Goal: Task Accomplishment & Management: Complete application form

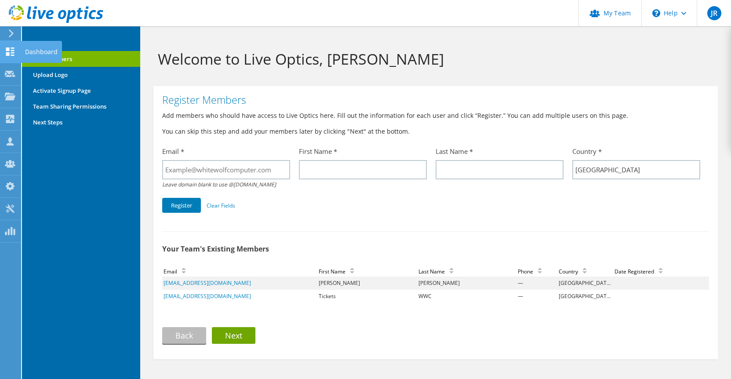
click at [8, 49] on use at bounding box center [10, 51] width 8 height 8
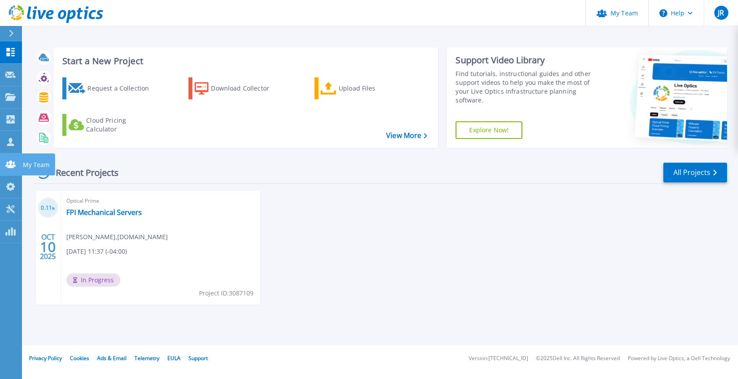
click at [8, 162] on icon at bounding box center [10, 163] width 11 height 7
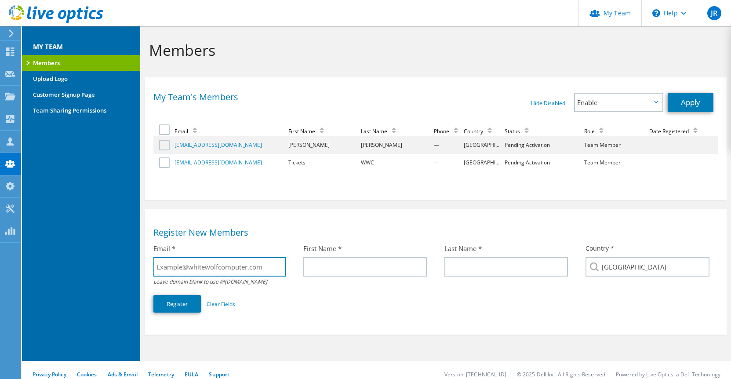
click at [208, 269] on input "text" at bounding box center [219, 266] width 132 height 19
paste input "gabe.owens@dell.com"
type input "gabe.owens@dell.com"
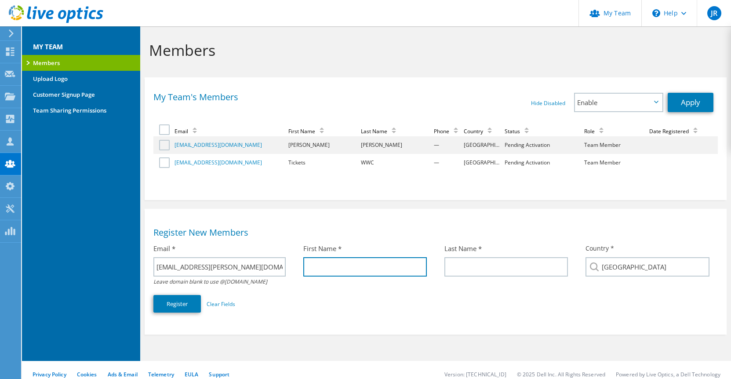
click at [340, 267] on input "text" at bounding box center [365, 266] width 124 height 19
type input "H"
type input "B"
type input "Gabe"
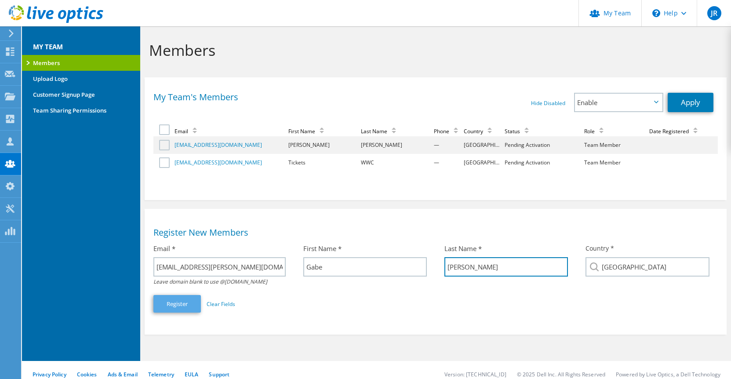
type input "Owens"
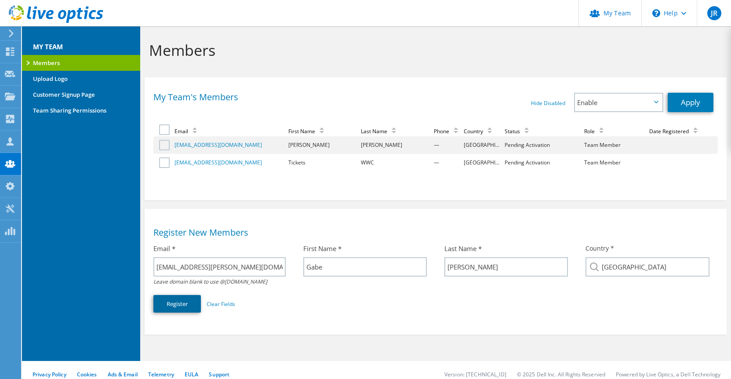
click at [172, 299] on button "Register" at bounding box center [176, 304] width 47 height 18
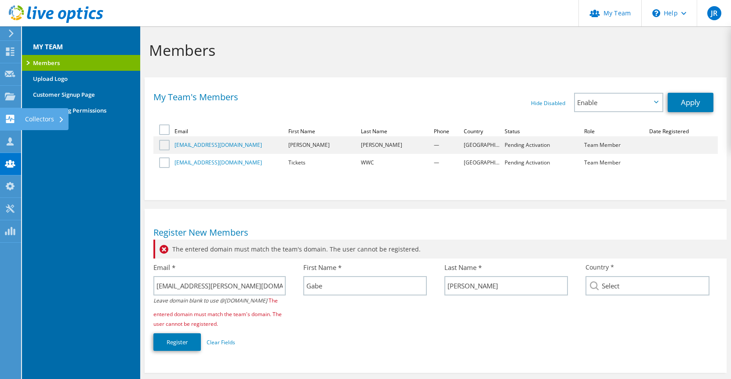
click at [38, 119] on div "Collectors" at bounding box center [45, 119] width 48 height 22
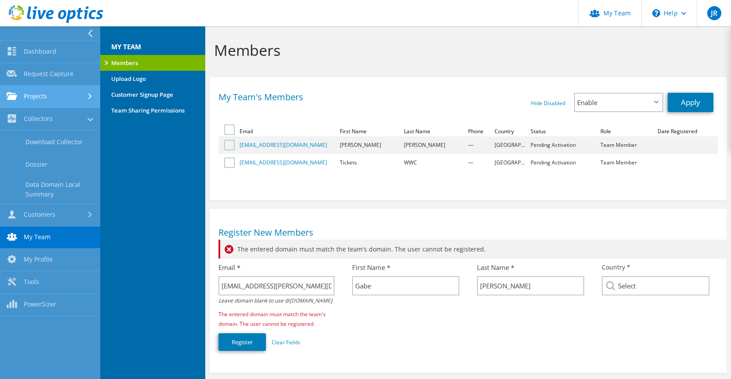
click at [42, 92] on link "Projects" at bounding box center [50, 97] width 100 height 22
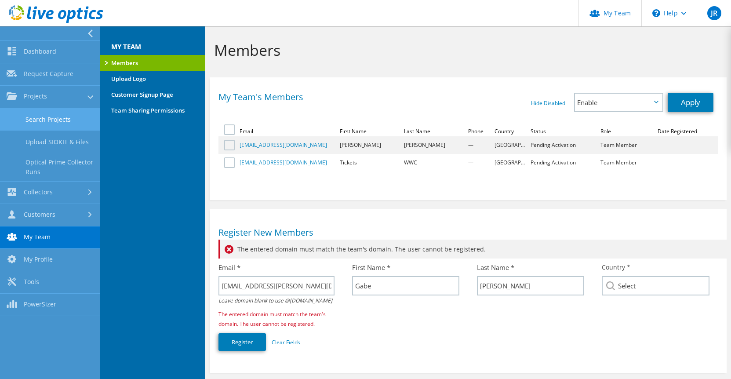
click at [38, 124] on link "Search Projects" at bounding box center [50, 119] width 100 height 22
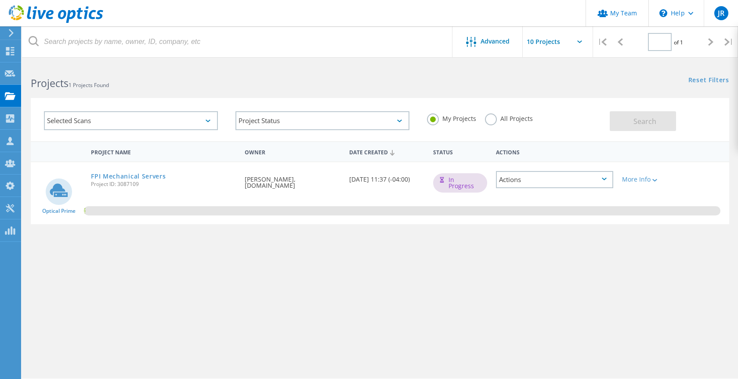
type input "1"
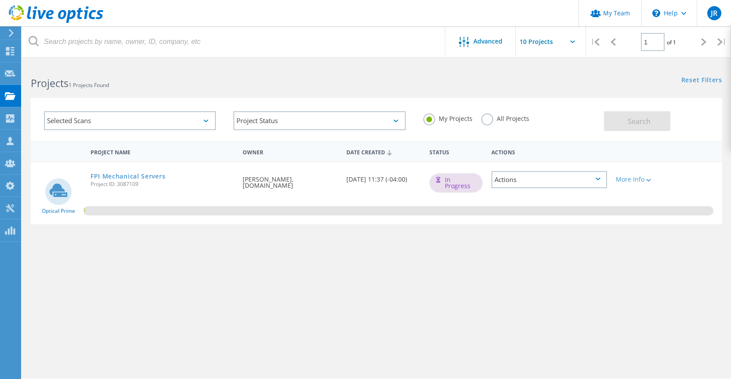
click at [590, 183] on div "Actions" at bounding box center [549, 179] width 116 height 17
click at [515, 196] on div "Share" at bounding box center [549, 193] width 114 height 14
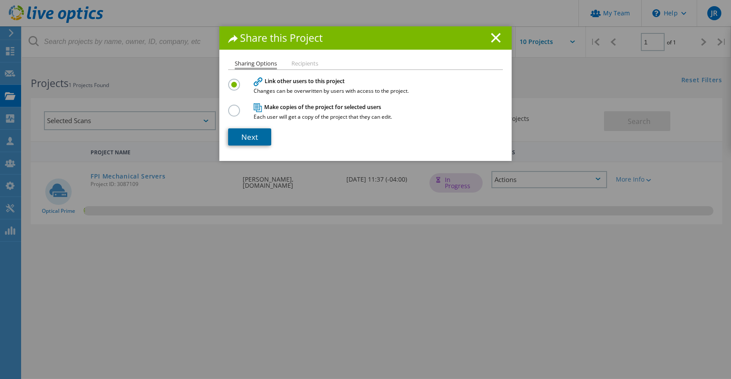
click at [249, 138] on link "Next" at bounding box center [249, 136] width 43 height 17
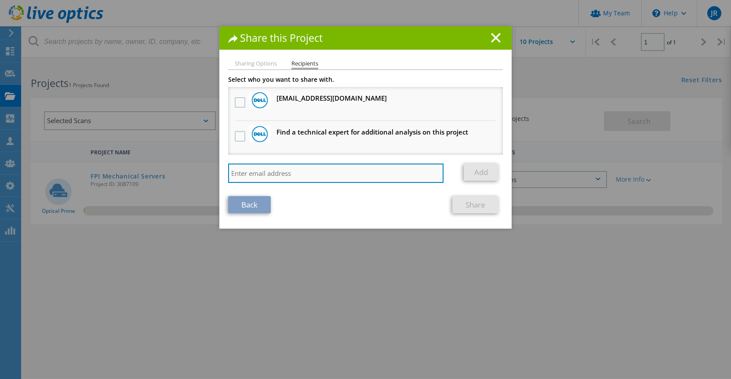
click at [256, 171] on input "search" at bounding box center [335, 173] width 215 height 19
paste input "gabe.owens@dell.com"
type input "gabe.owens@dell.com"
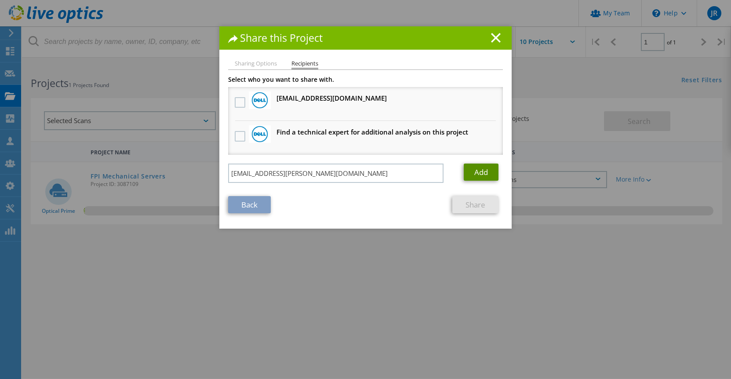
click at [481, 176] on link "Add" at bounding box center [481, 172] width 35 height 17
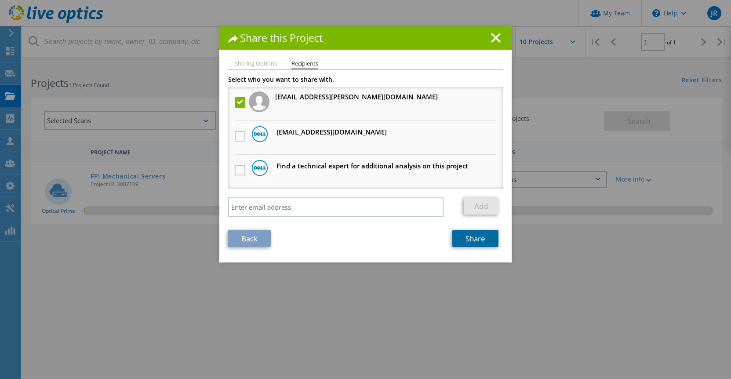
click at [466, 239] on link "Share" at bounding box center [475, 238] width 46 height 17
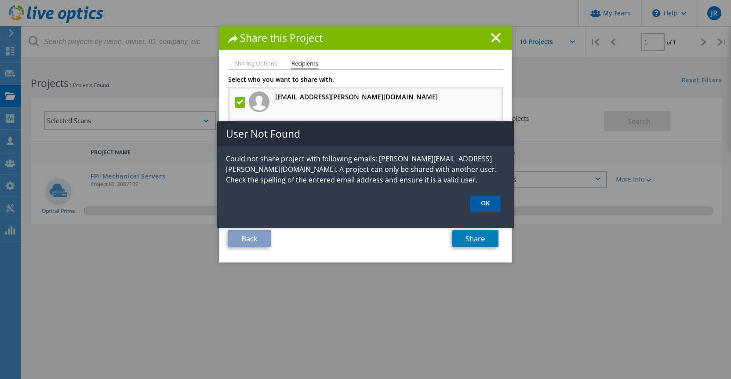
click at [490, 204] on link "OK" at bounding box center [485, 204] width 31 height 16
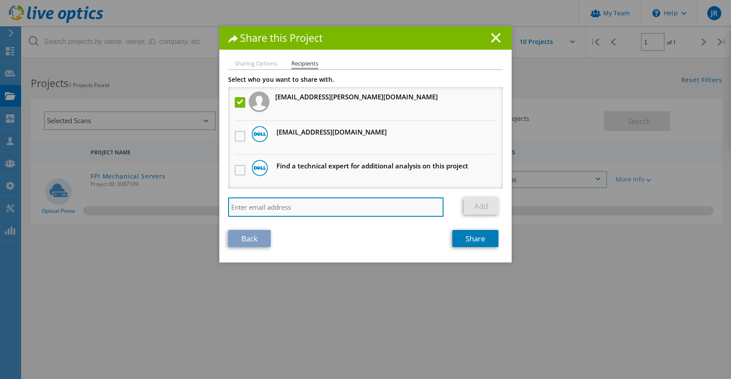
click at [320, 214] on input "search" at bounding box center [335, 206] width 215 height 19
paste input "[PERSON_NAME][EMAIL_ADDRESS][PERSON_NAME][DOMAIN_NAME]"
type input "[PERSON_NAME][EMAIL_ADDRESS][PERSON_NAME][DOMAIN_NAME]"
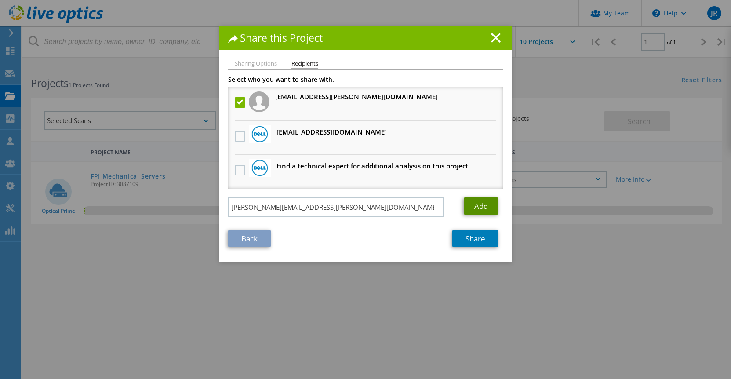
click at [472, 207] on link "Add" at bounding box center [481, 205] width 35 height 17
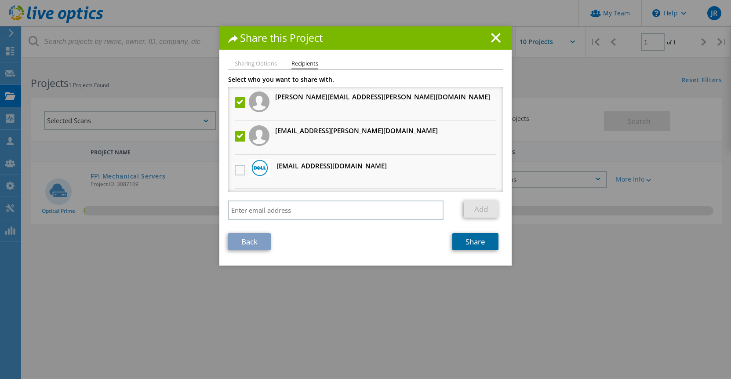
click at [469, 241] on link "Share" at bounding box center [475, 241] width 46 height 17
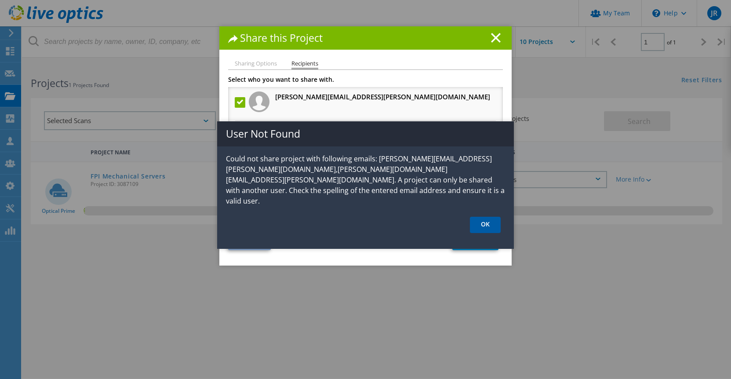
click at [487, 217] on link "OK" at bounding box center [485, 225] width 31 height 16
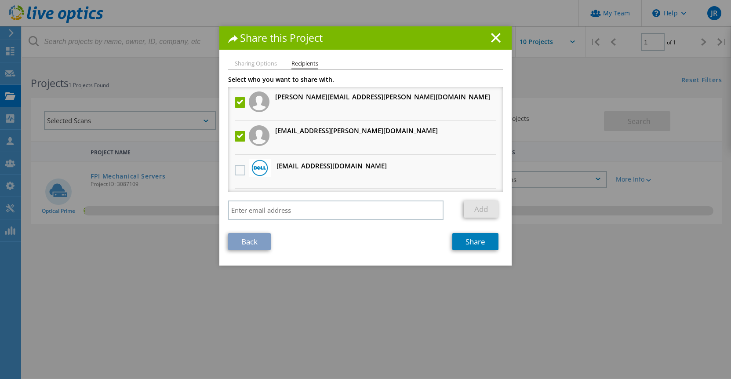
click at [260, 62] on li "Sharing Options" at bounding box center [256, 64] width 42 height 7
click at [260, 64] on li "Sharing Options" at bounding box center [256, 64] width 42 height 7
click at [260, 65] on li "Sharing Options" at bounding box center [256, 64] width 42 height 7
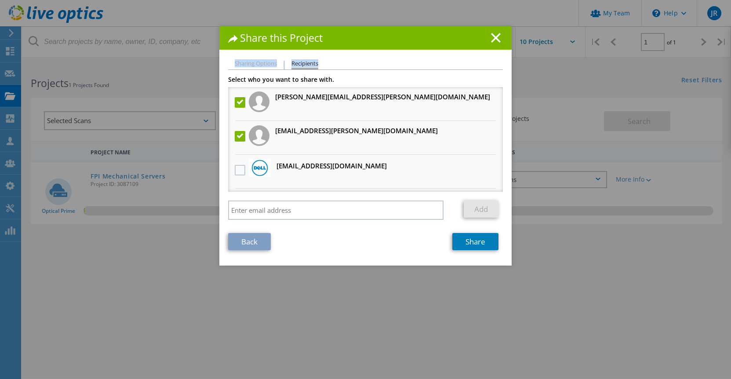
click at [260, 65] on li "Sharing Options" at bounding box center [256, 64] width 42 height 7
click at [247, 248] on link "Back" at bounding box center [249, 241] width 43 height 17
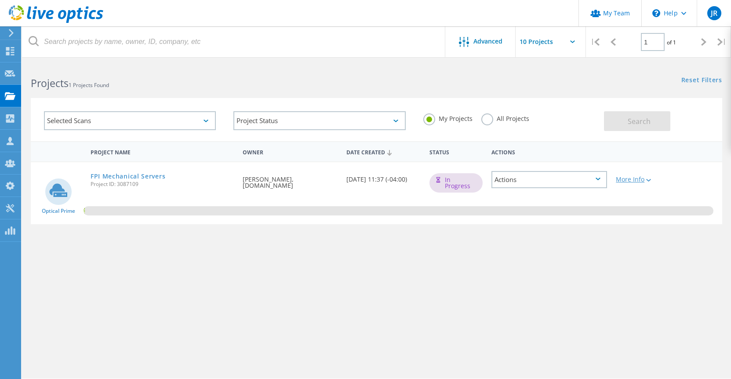
click at [651, 179] on icon at bounding box center [648, 180] width 5 height 3
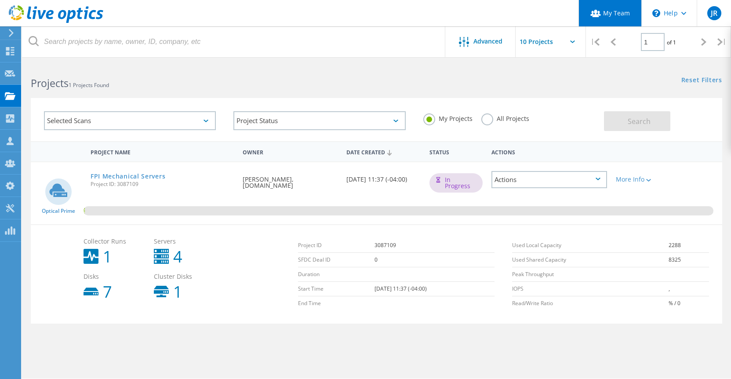
click at [628, 12] on link "My Team" at bounding box center [609, 13] width 63 height 26
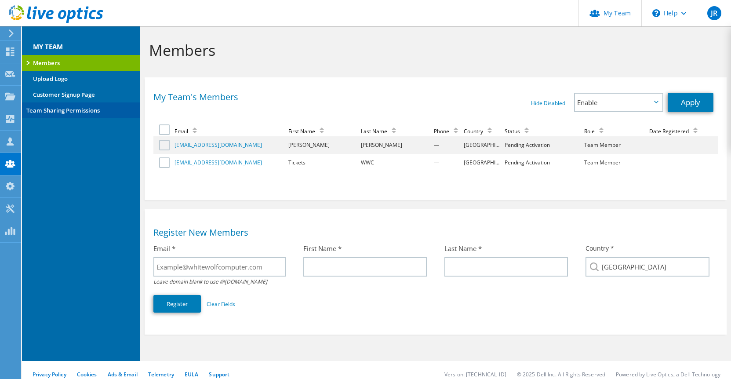
click at [69, 109] on link "Team Sharing Permissions" at bounding box center [81, 110] width 118 height 16
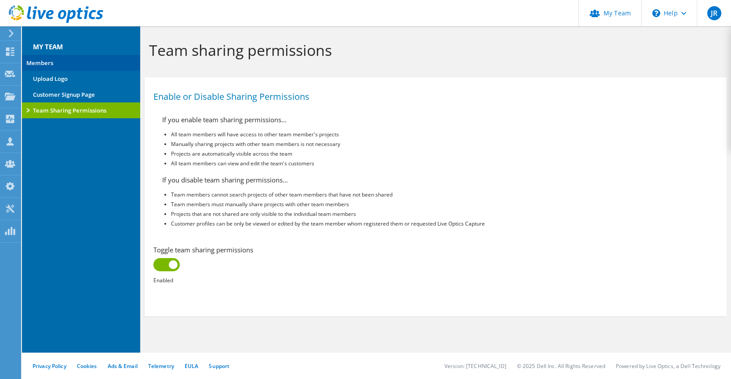
click at [51, 64] on link "Members" at bounding box center [81, 63] width 118 height 16
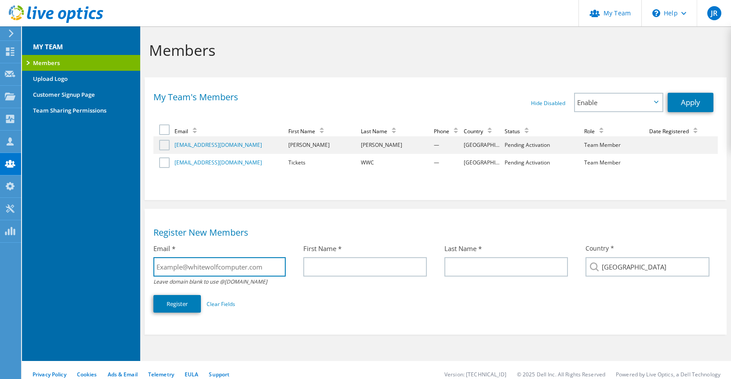
click at [229, 275] on input "text" at bounding box center [219, 266] width 132 height 19
paste input "abigail.abrego@dell.com"
type input "abigail.abrego@dell.com"
click at [180, 308] on button "Register" at bounding box center [176, 304] width 47 height 18
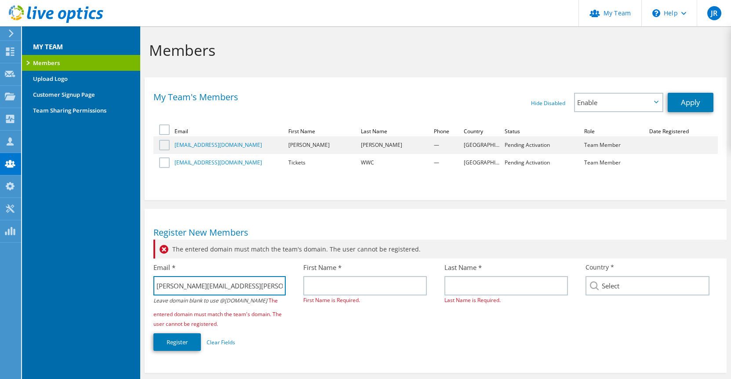
click at [245, 289] on input "abigail.abrego@dell.com" at bounding box center [219, 285] width 132 height 19
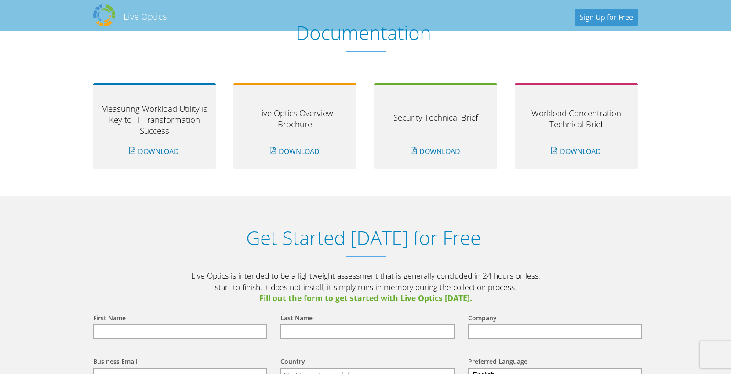
scroll to position [923, 0]
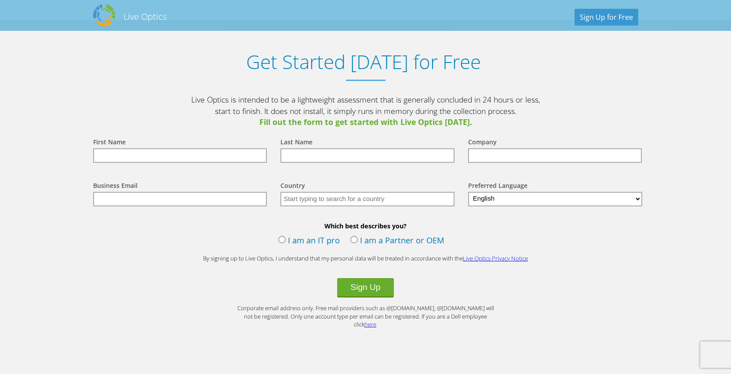
click at [180, 156] on input "text" at bounding box center [180, 155] width 174 height 15
type input "[PERSON_NAME]"
click at [295, 159] on input "text" at bounding box center [367, 155] width 174 height 15
type input "[PERSON_NAME]"
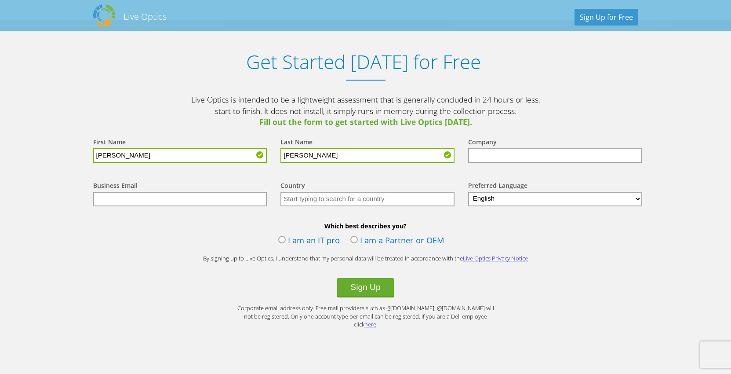
click at [485, 162] on input "text" at bounding box center [555, 155] width 174 height 15
type input "White Wolf Computer"
drag, startPoint x: 232, startPoint y: 208, endPoint x: 228, endPoint y: 196, distance: 12.5
click at [231, 203] on div "Business Email" at bounding box center [178, 193] width 188 height 44
click at [228, 196] on input "text" at bounding box center [180, 199] width 174 height 15
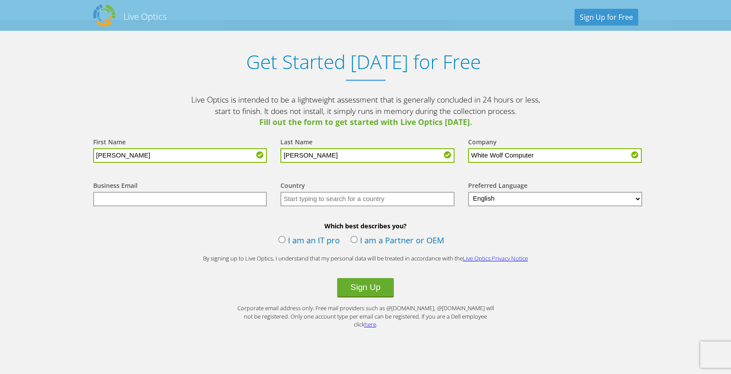
type input "[EMAIL_ADDRESS][DOMAIN_NAME]"
click at [322, 196] on input "text" at bounding box center [367, 199] width 174 height 15
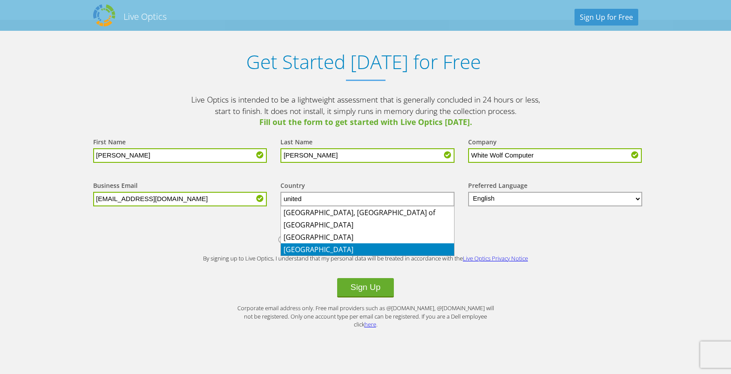
click at [320, 247] on li "[GEOGRAPHIC_DATA]" at bounding box center [367, 249] width 173 height 12
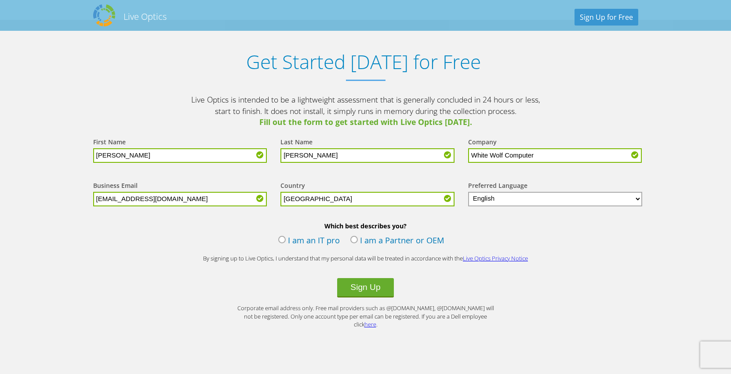
type input "[GEOGRAPHIC_DATA]"
click at [326, 240] on label "I am an IT pro" at bounding box center [309, 240] width 62 height 13
click at [0, 0] on input "I am an IT pro" at bounding box center [0, 0] width 0 height 0
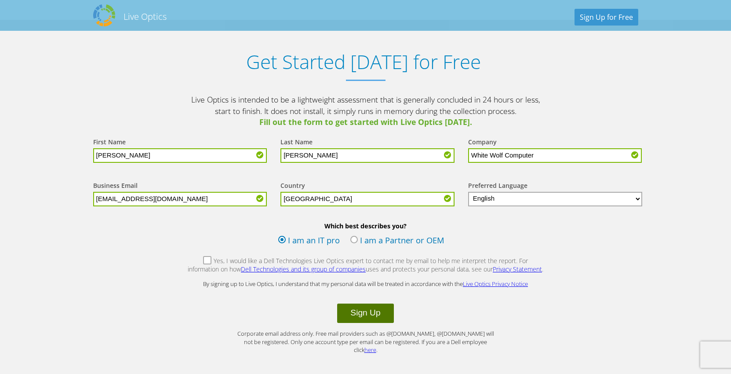
click at [347, 321] on button "Sign Up" at bounding box center [365, 312] width 56 height 19
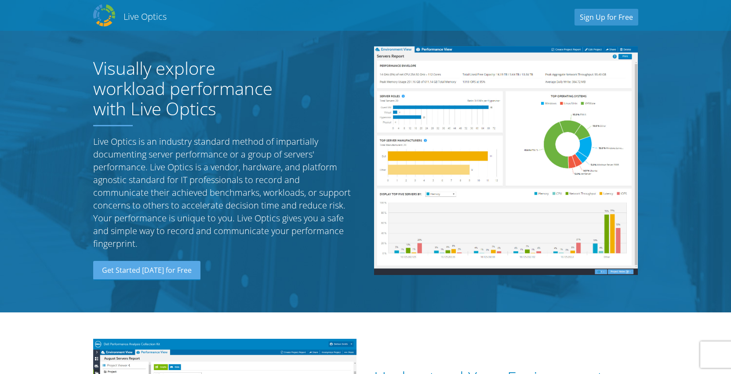
click at [143, 18] on h2 "Live Optics" at bounding box center [145, 17] width 43 height 12
click at [97, 21] on img at bounding box center [104, 15] width 22 height 22
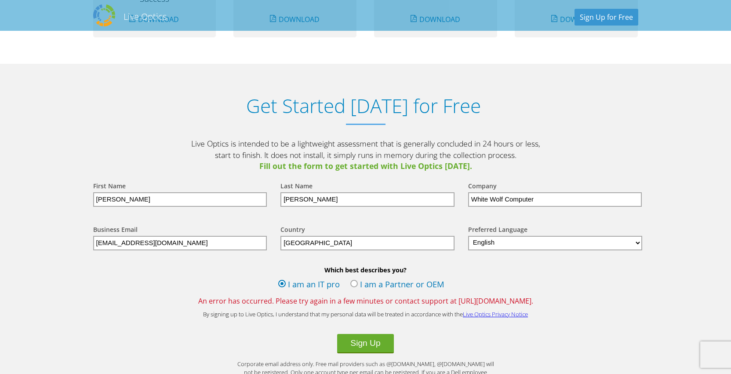
scroll to position [923, 0]
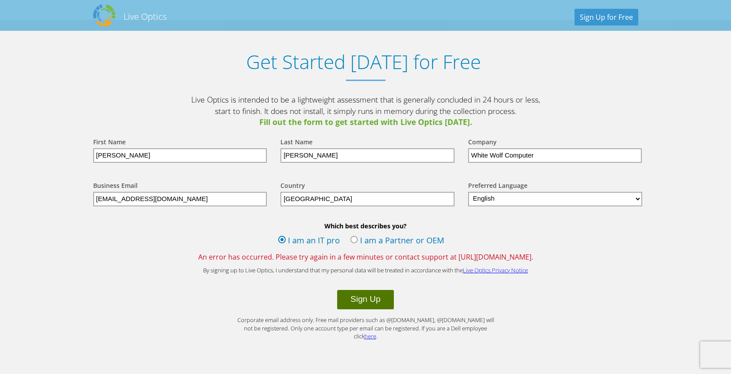
click at [371, 298] on button "Sign Up" at bounding box center [365, 299] width 56 height 19
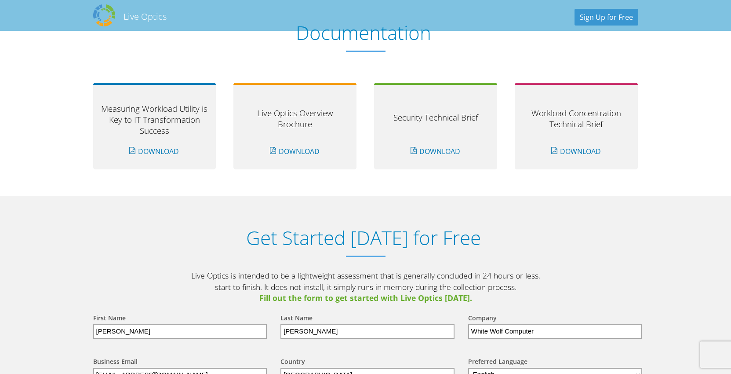
scroll to position [879, 0]
